Goal: Navigation & Orientation: Find specific page/section

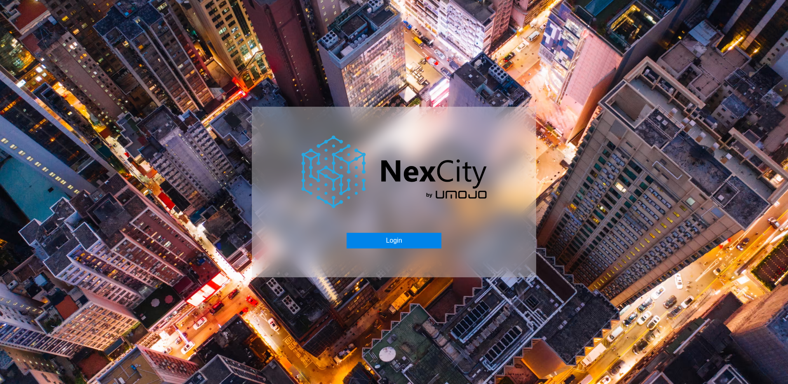
click at [390, 234] on button "Login" at bounding box center [394, 241] width 94 height 16
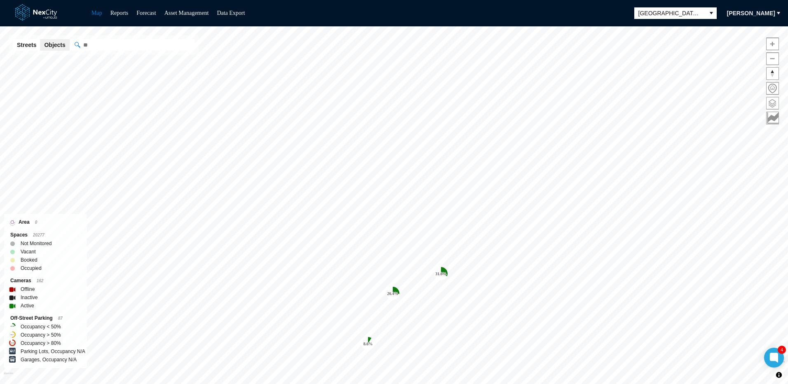
click at [775, 102] on span at bounding box center [772, 103] width 12 height 12
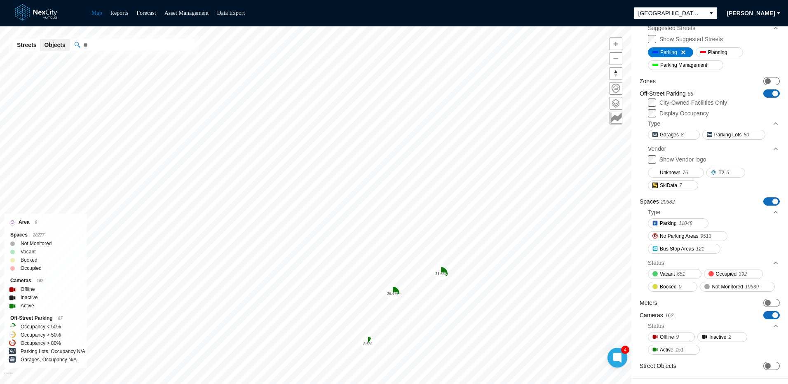
scroll to position [117, 0]
